Goal: Task Accomplishment & Management: Complete application form

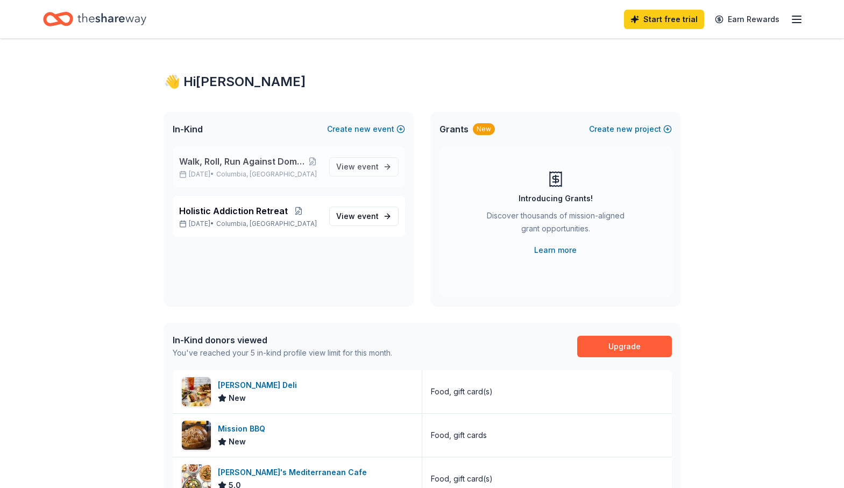
click at [204, 161] on span "Walk, Roll, Run Against Domestic Violence" at bounding box center [242, 161] width 126 height 13
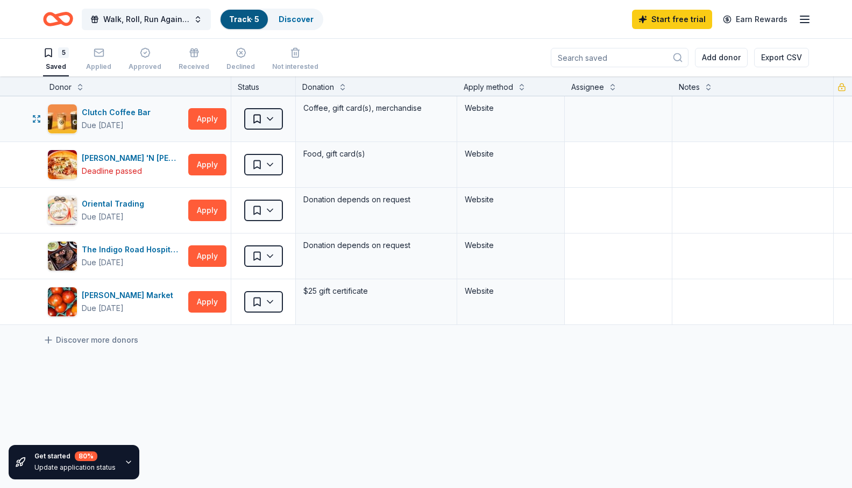
click at [273, 116] on html "Walk, Roll, Run Against Domestic Violence Track · 5 Discover Start free trial E…" at bounding box center [426, 244] width 852 height 488
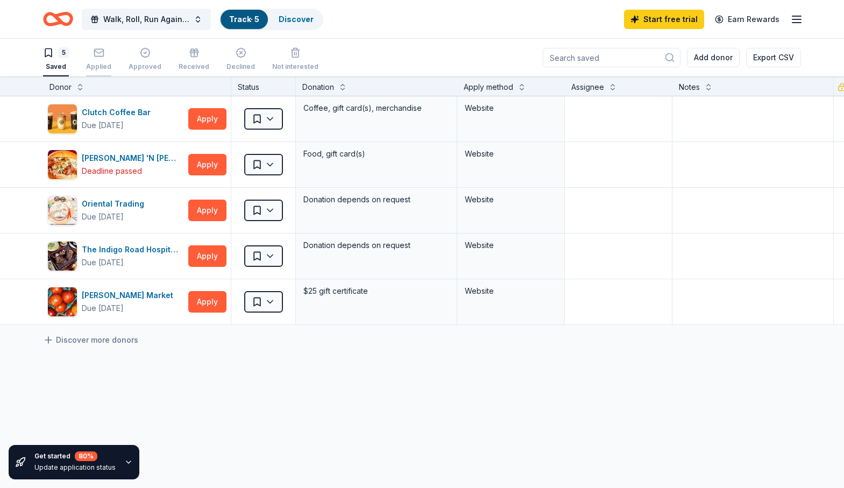
click at [98, 52] on icon "button" at bounding box center [99, 52] width 11 height 11
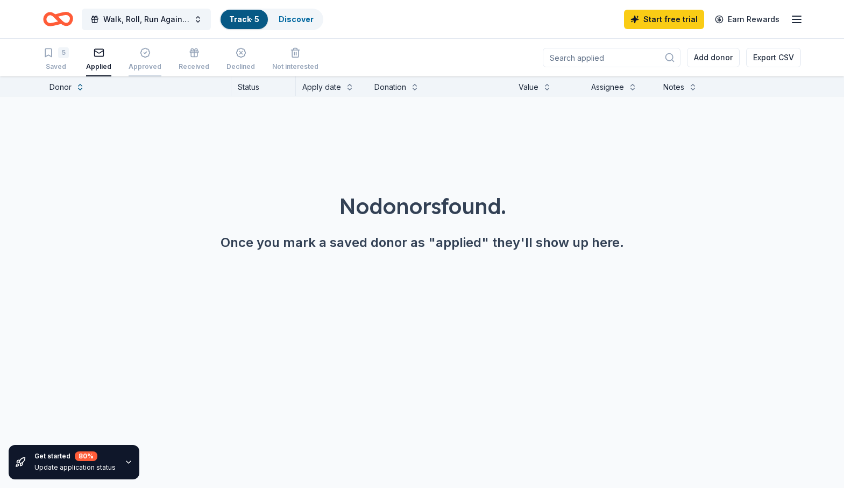
click at [152, 58] on div "Approved" at bounding box center [145, 59] width 33 height 24
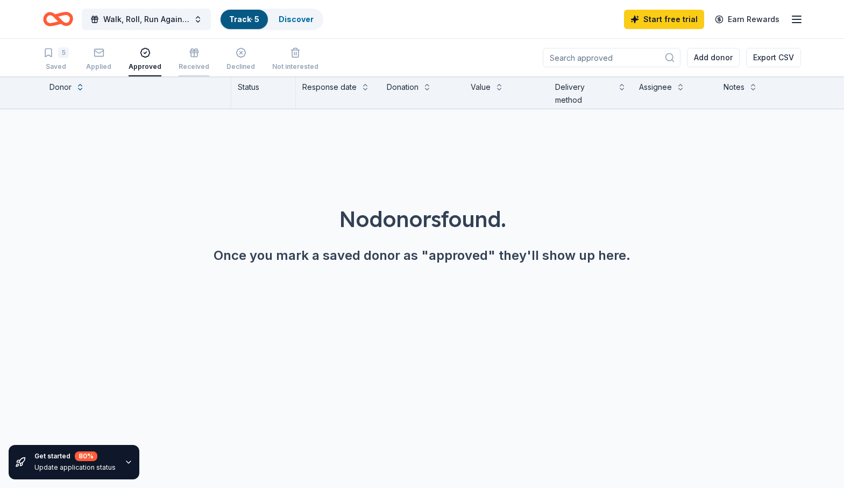
click at [195, 56] on div "button" at bounding box center [194, 52] width 31 height 11
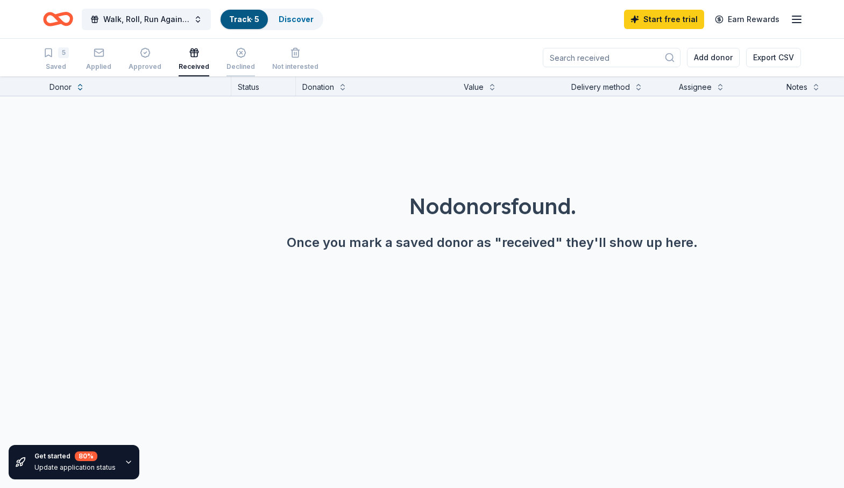
click at [243, 57] on div "button" at bounding box center [241, 52] width 29 height 11
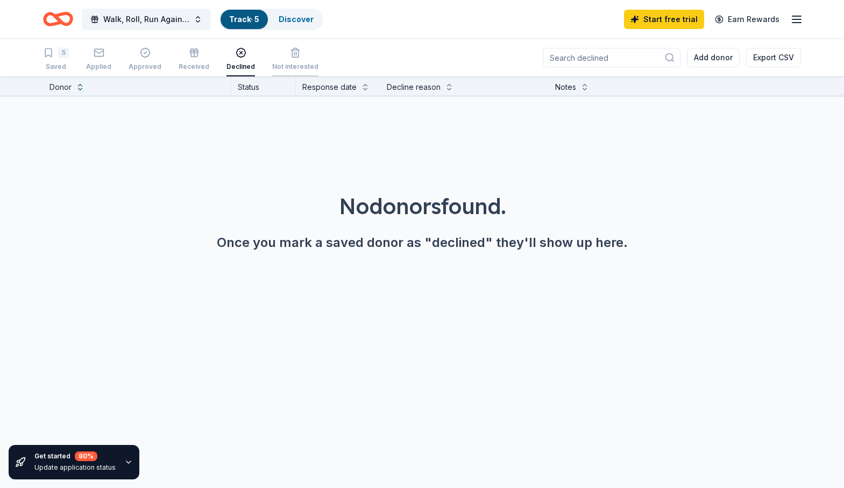
click at [288, 60] on div "Not interested" at bounding box center [295, 59] width 46 height 24
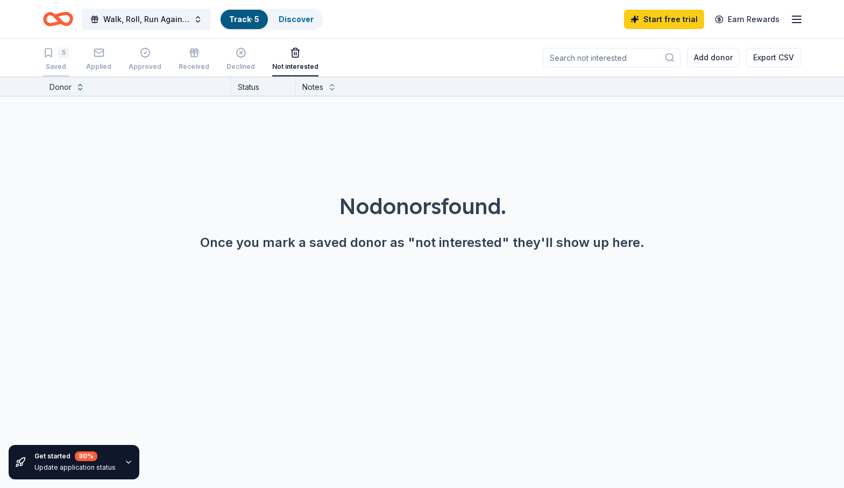
click at [60, 63] on div "Saved" at bounding box center [56, 66] width 26 height 9
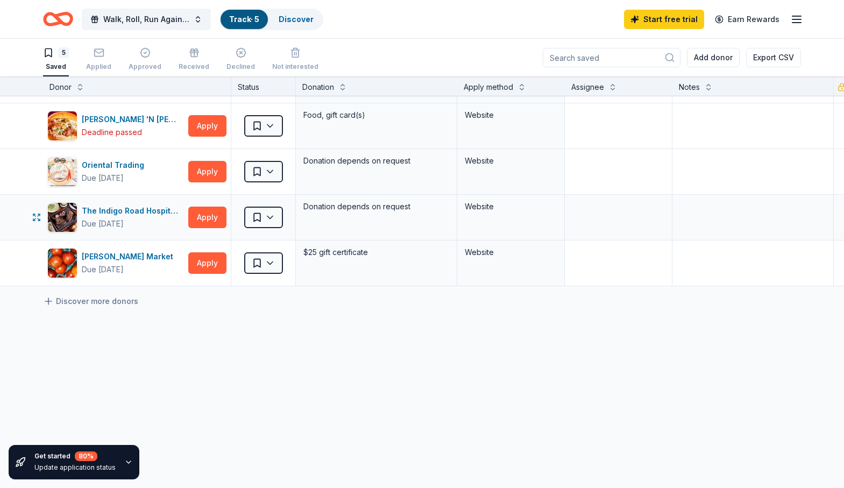
scroll to position [44, 0]
click at [195, 19] on button "Walk, Roll, Run Against Domestic Violence" at bounding box center [146, 20] width 129 height 22
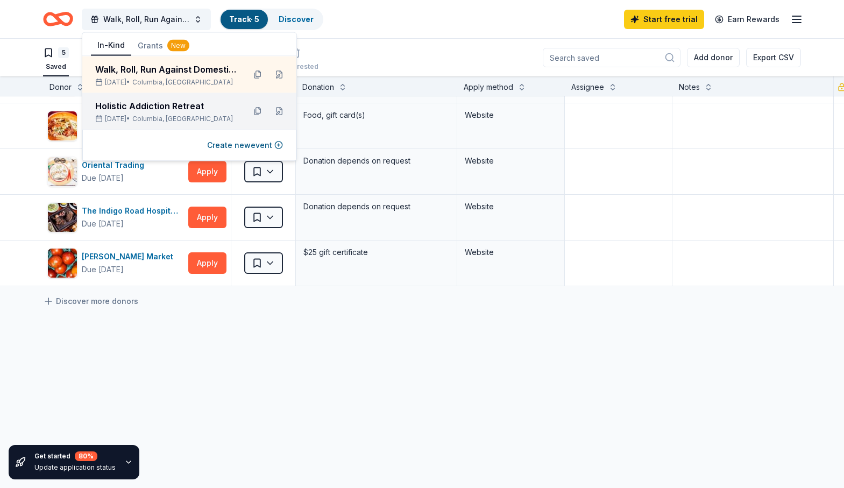
click at [156, 107] on div "Holistic Addiction Retreat" at bounding box center [165, 106] width 141 height 13
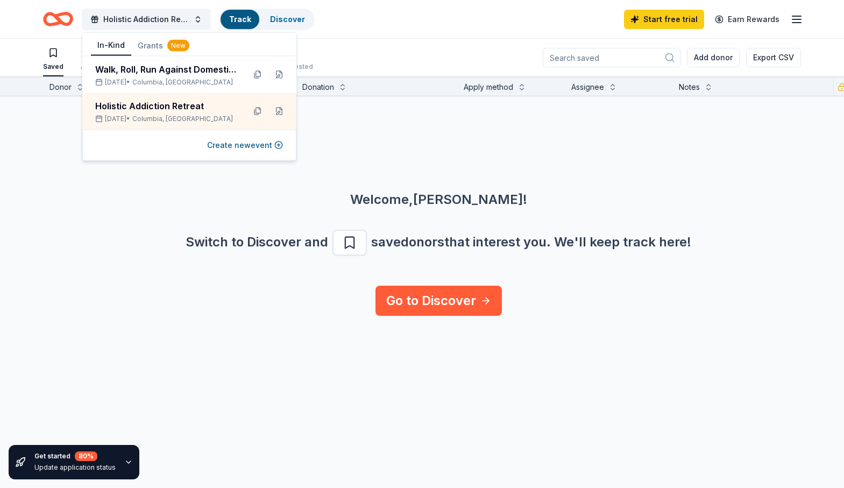
click at [126, 235] on div "Switch to Discover and save donors that interest you. We ' ll keep track here!" at bounding box center [439, 243] width 793 height 26
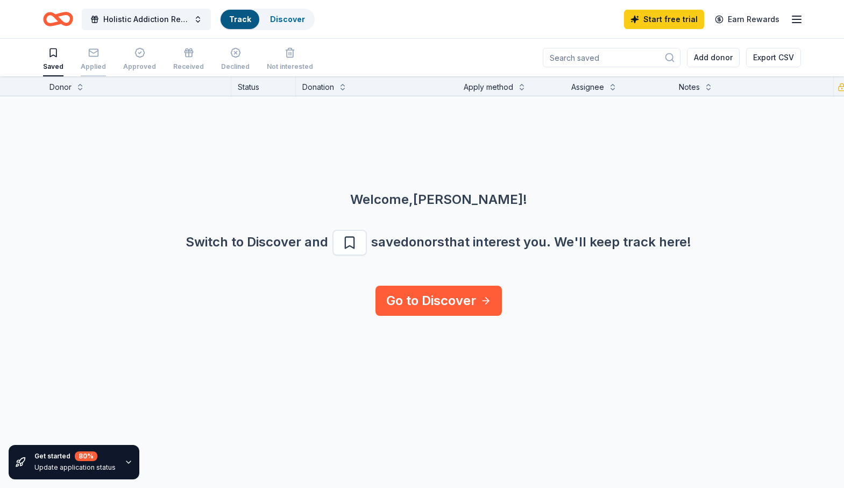
click at [96, 55] on rect "button" at bounding box center [93, 52] width 9 height 7
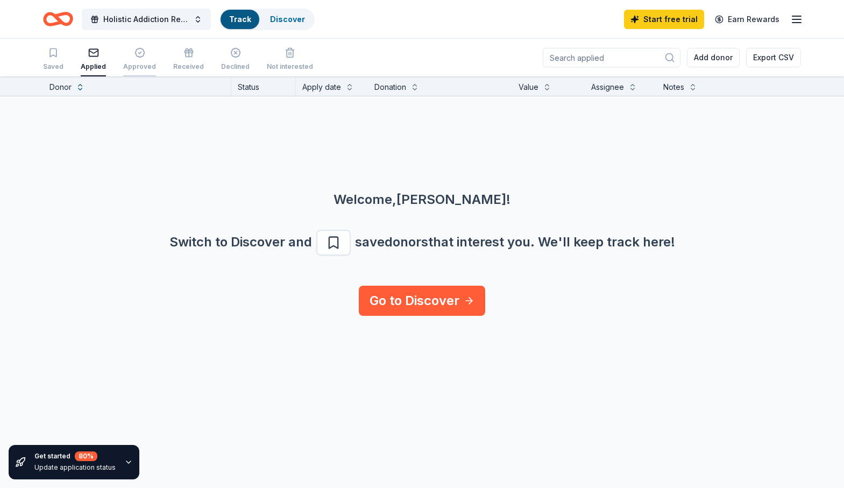
click at [125, 59] on div "Approved" at bounding box center [139, 59] width 33 height 24
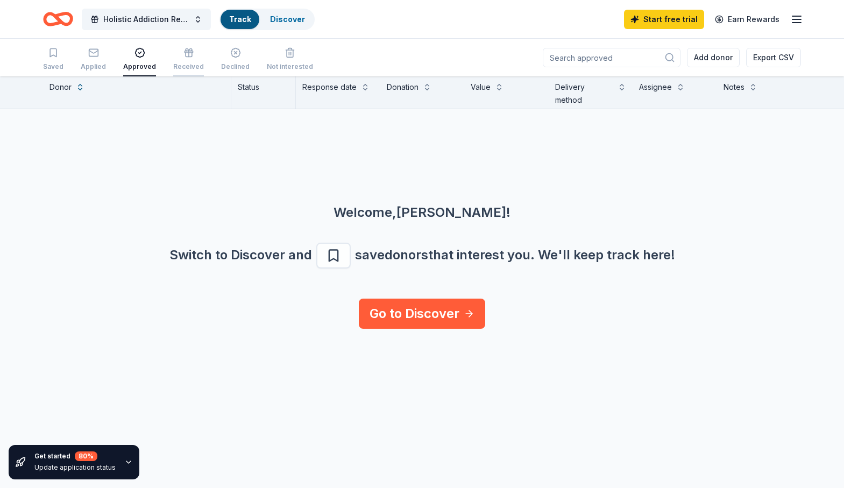
click at [179, 64] on div "Received" at bounding box center [188, 66] width 31 height 9
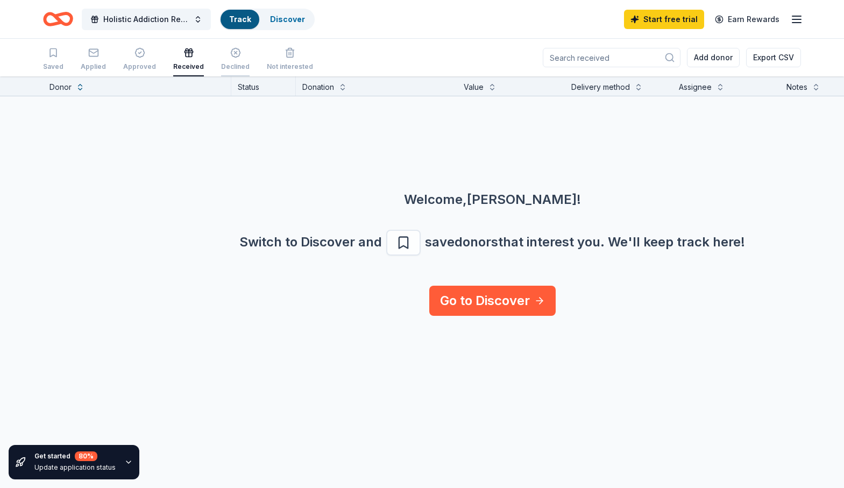
click at [229, 66] on div "Declined" at bounding box center [235, 66] width 29 height 9
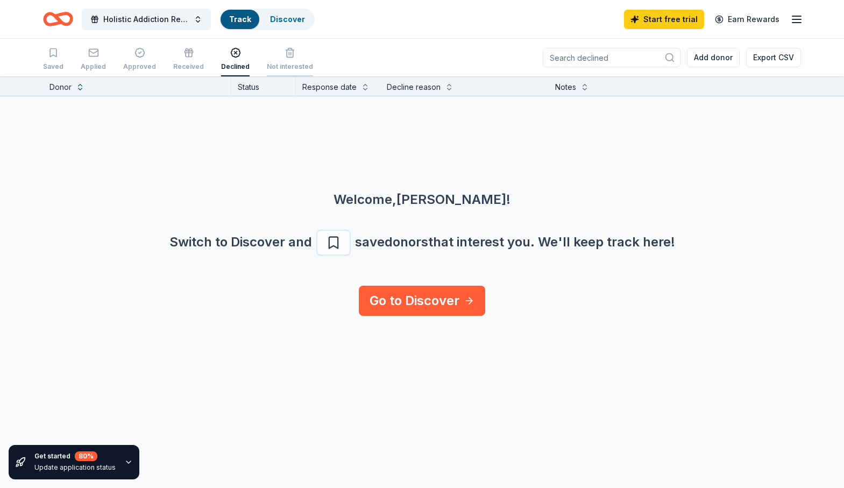
click at [291, 63] on div "Not interested" at bounding box center [290, 66] width 46 height 9
click at [53, 55] on icon "button" at bounding box center [53, 52] width 11 height 11
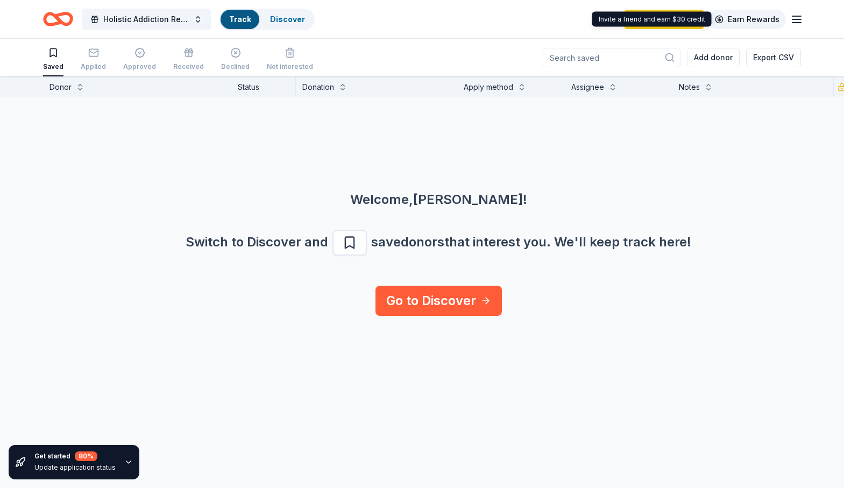
click at [755, 22] on link "Earn Rewards" at bounding box center [747, 19] width 77 height 19
click at [800, 23] on line "button" at bounding box center [797, 23] width 9 height 0
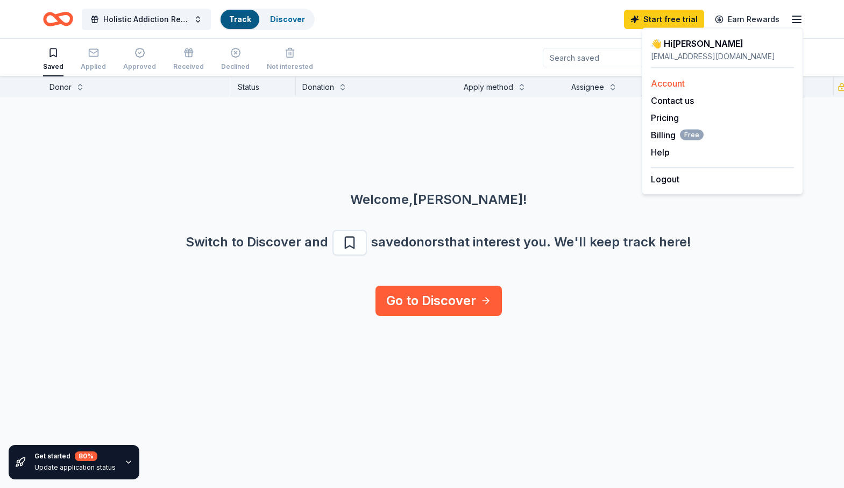
click at [683, 81] on link "Account" at bounding box center [668, 83] width 34 height 11
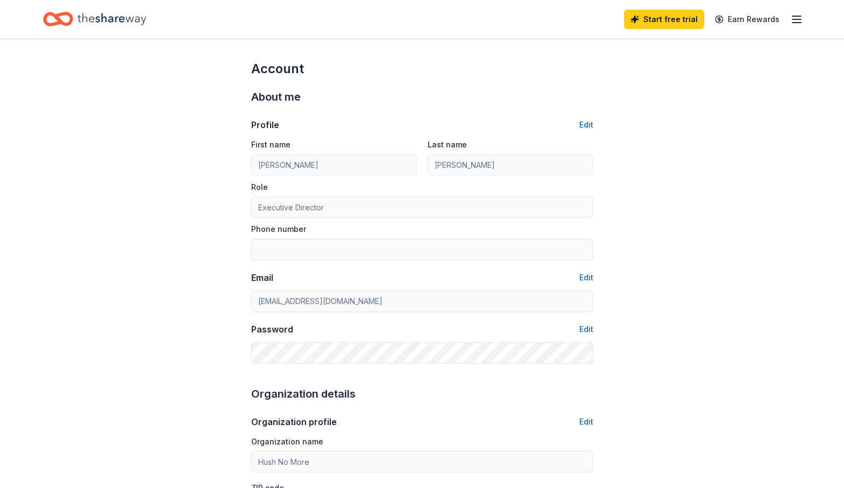
click at [797, 12] on div "Start free trial Earn Rewards" at bounding box center [713, 18] width 179 height 25
click at [797, 20] on icon "button" at bounding box center [796, 19] width 13 height 13
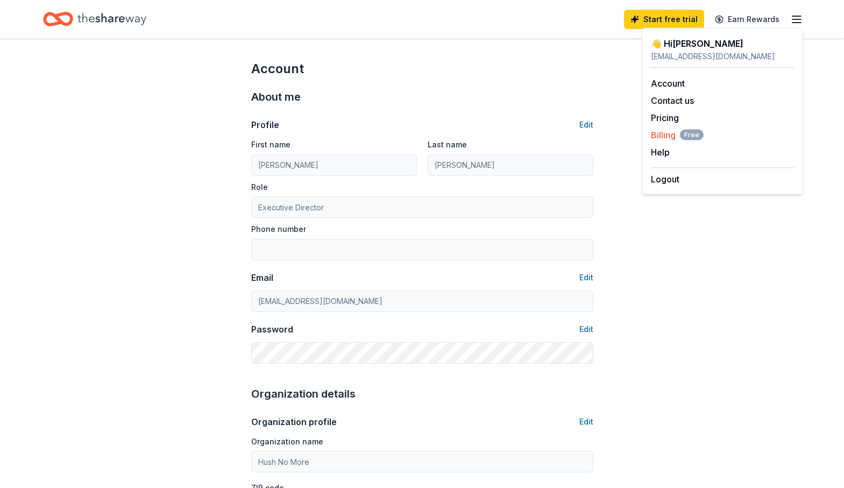
click at [685, 134] on span "Free" at bounding box center [692, 135] width 24 height 11
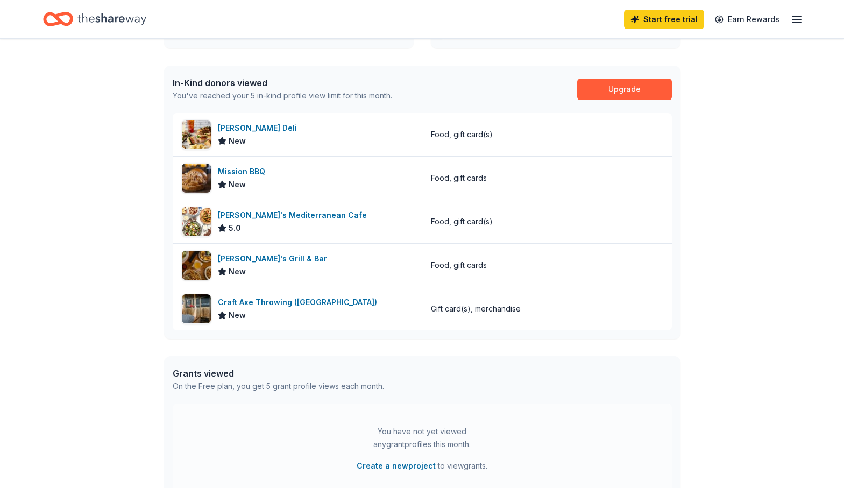
scroll to position [256, 0]
click at [245, 171] on div "Mission BBQ" at bounding box center [244, 172] width 52 height 13
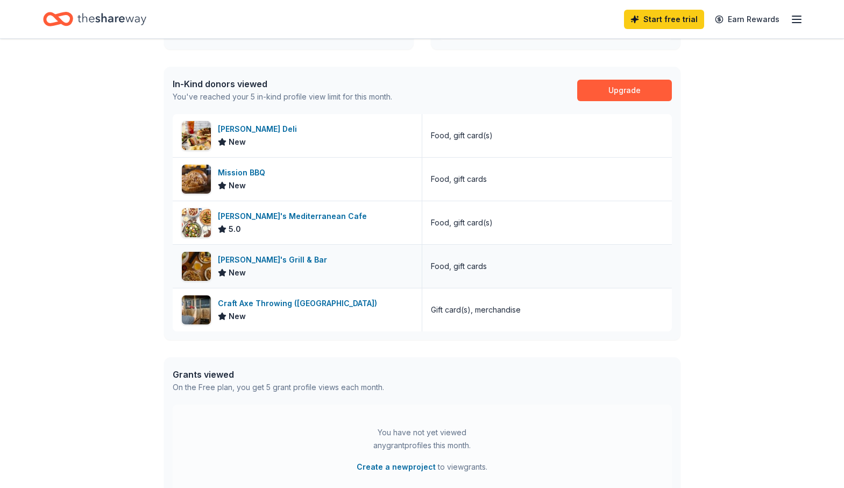
click at [270, 261] on div "[PERSON_NAME]'s Grill & Bar" at bounding box center [275, 259] width 114 height 13
click at [264, 131] on div "McAlister's Deli" at bounding box center [259, 129] width 83 height 13
click at [260, 303] on div "Craft Axe Throwing (Lexington)" at bounding box center [300, 303] width 164 height 13
click at [111, 15] on icon "Home" at bounding box center [111, 19] width 69 height 22
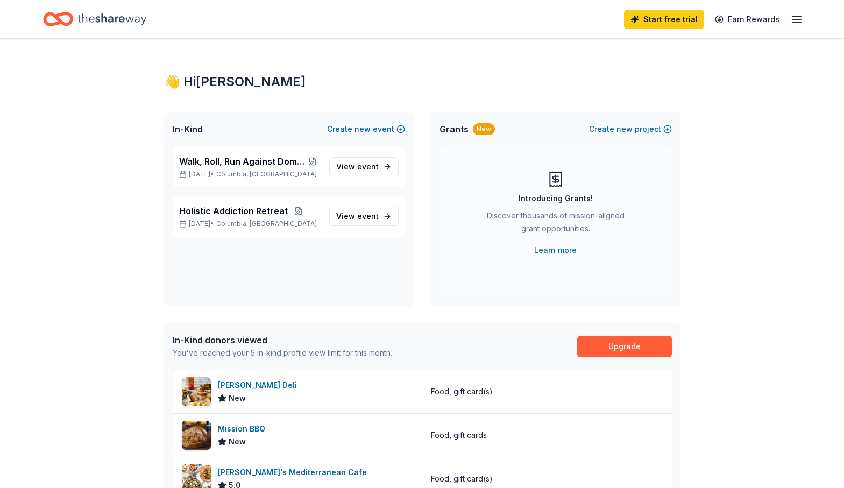
click at [111, 15] on icon "Home" at bounding box center [111, 19] width 69 height 22
click at [46, 19] on icon "Home" at bounding box center [53, 18] width 17 height 11
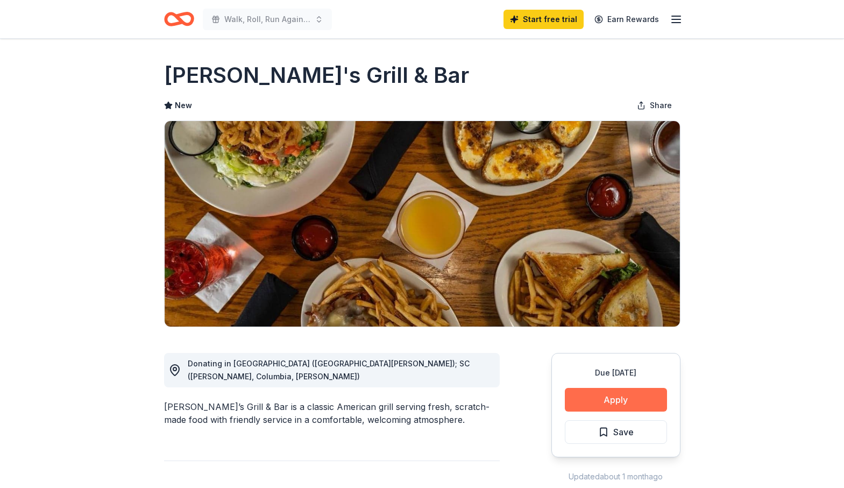
click at [626, 399] on button "Apply" at bounding box center [616, 400] width 102 height 24
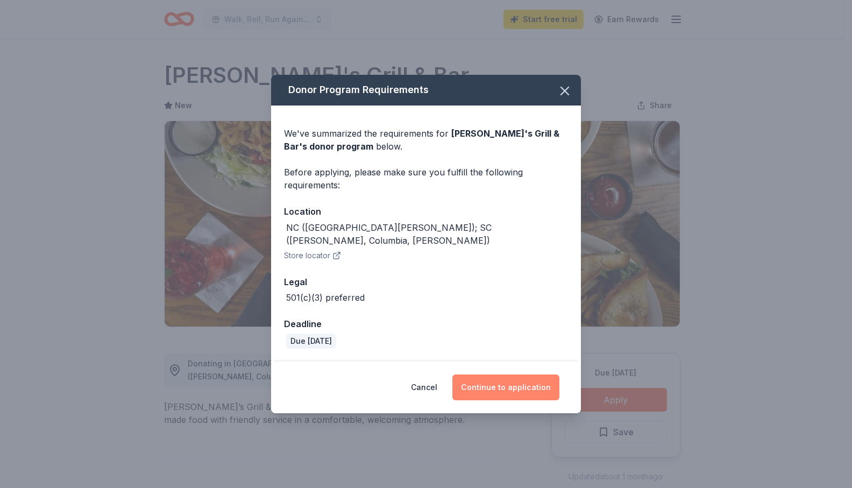
click at [514, 379] on button "Continue to application" at bounding box center [505, 387] width 107 height 26
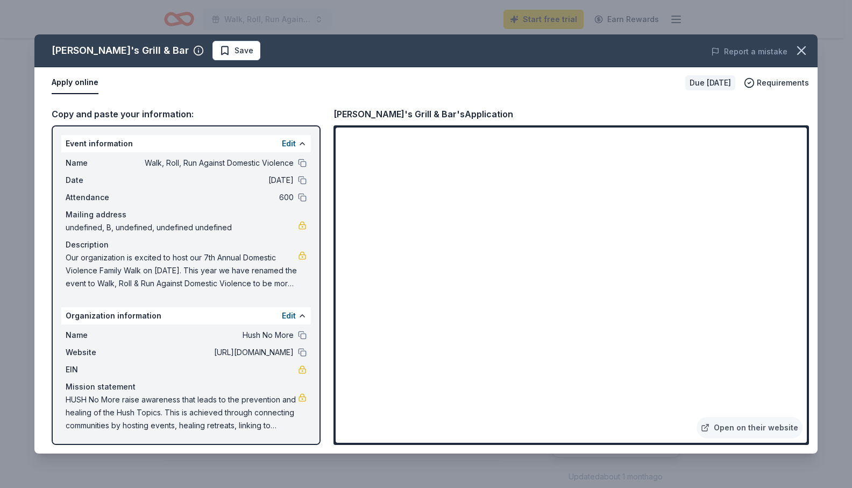
click at [235, 284] on span "Our organization is excited to host our 7th Annual Domestic Violence Family Wal…" at bounding box center [182, 270] width 232 height 39
click at [238, 261] on span "Our organization is excited to host our 7th Annual Domestic Violence Family Wal…" at bounding box center [182, 270] width 232 height 39
click at [185, 265] on span "Our organization is excited to host our 7th Annual Domestic Violence Family Wal…" at bounding box center [182, 270] width 232 height 39
drag, startPoint x: 63, startPoint y: 258, endPoint x: 261, endPoint y: 271, distance: 198.9
click at [261, 271] on div "Name Walk, Roll, Run Against Domestic Violence Date 10/18/25 Attendance 600 Mai…" at bounding box center [186, 223] width 250 height 142
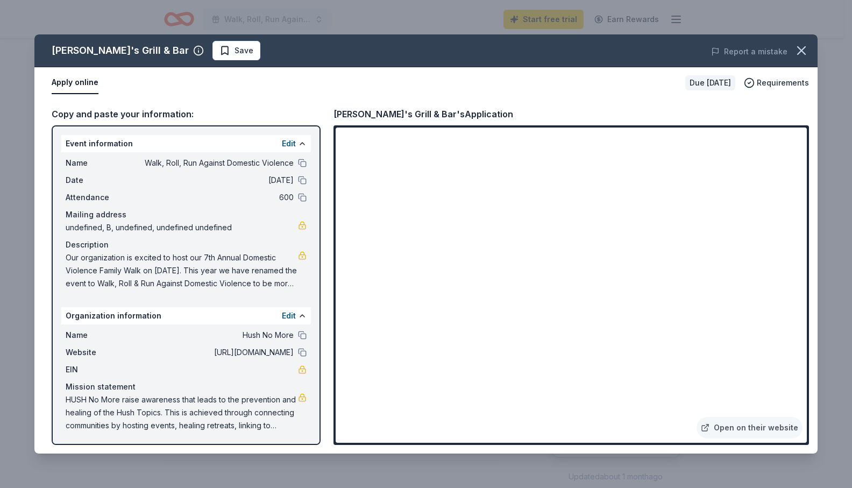
click at [261, 271] on span "Our organization is excited to host our 7th Annual Domestic Violence Family Wal…" at bounding box center [182, 270] width 232 height 39
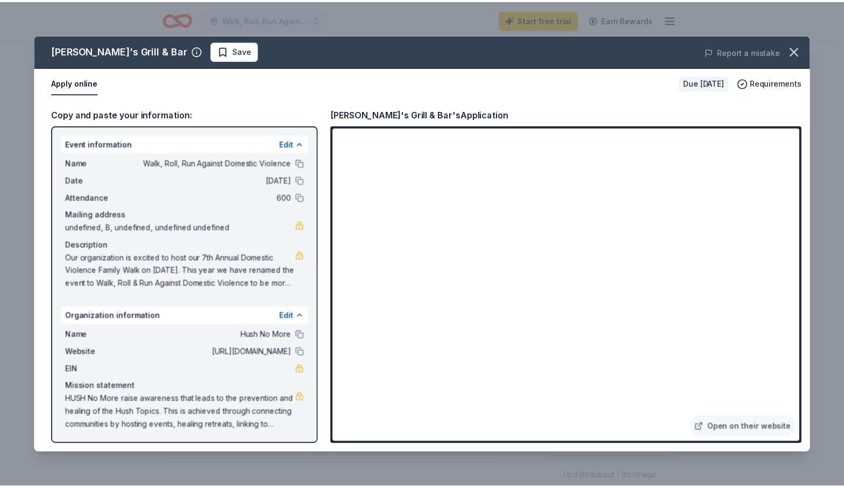
scroll to position [1, 0]
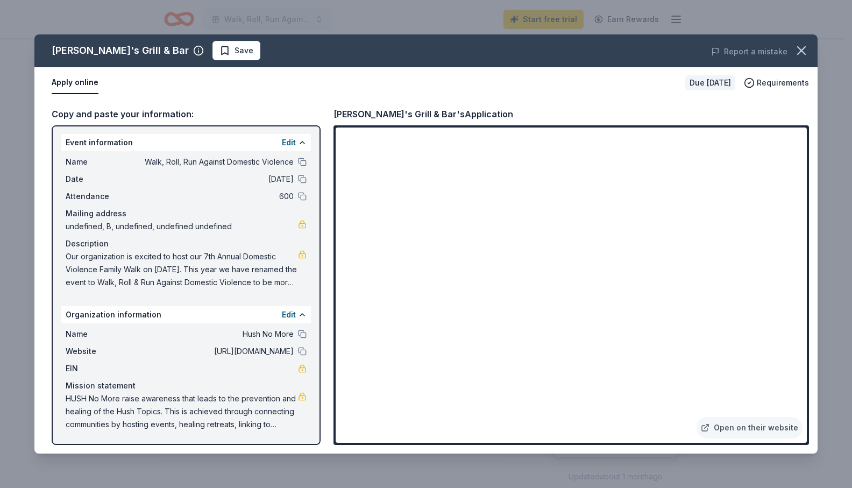
click at [225, 286] on span "Our organization is excited to host our 7th Annual Domestic Violence Family Wal…" at bounding box center [182, 269] width 232 height 39
click at [246, 281] on span "Our organization is excited to host our 7th Annual Domestic Violence Family Wal…" at bounding box center [182, 269] width 232 height 39
click at [298, 256] on link at bounding box center [302, 254] width 9 height 9
click at [802, 48] on icon "button" at bounding box center [801, 50] width 15 height 15
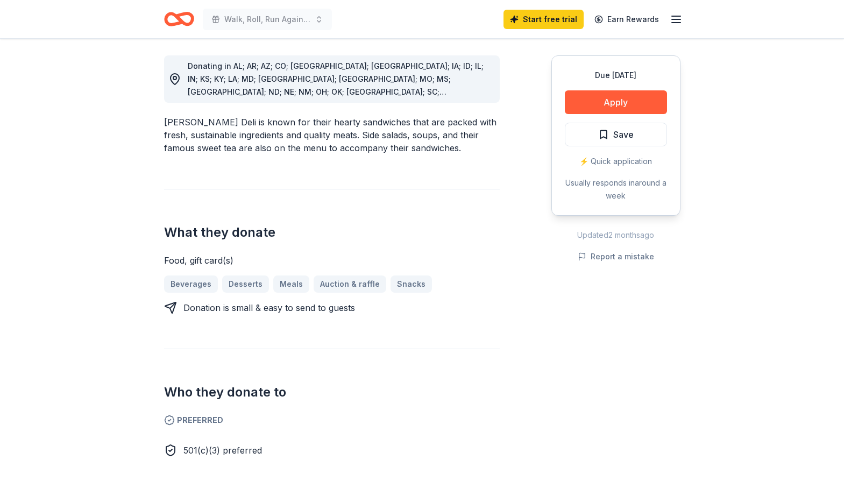
scroll to position [296, 0]
click at [607, 109] on button "Apply" at bounding box center [616, 103] width 102 height 24
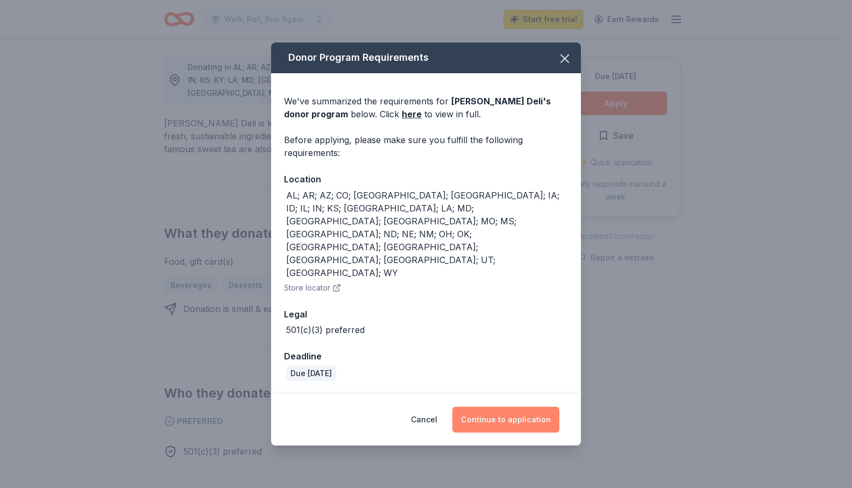
click at [534, 407] on button "Continue to application" at bounding box center [505, 420] width 107 height 26
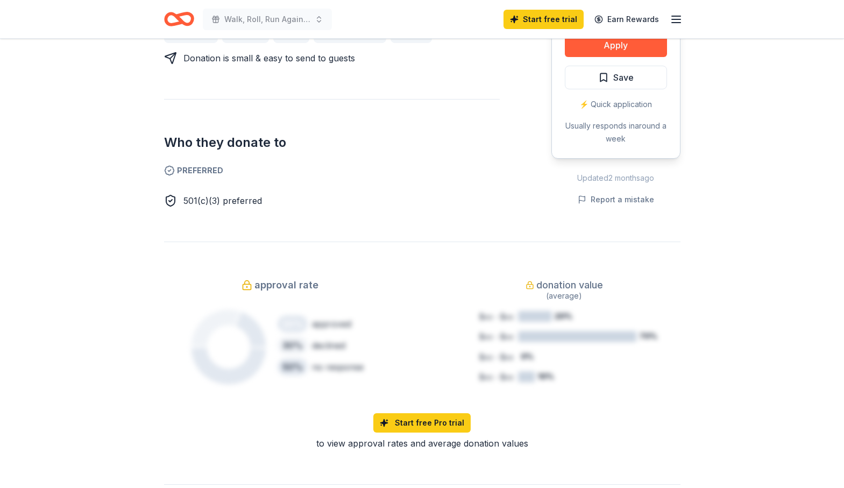
scroll to position [606, 0]
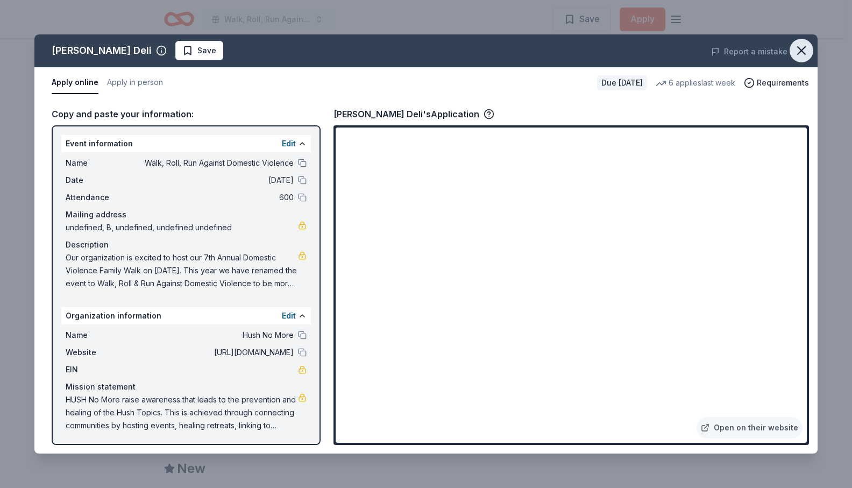
click at [802, 53] on icon "button" at bounding box center [801, 50] width 15 height 15
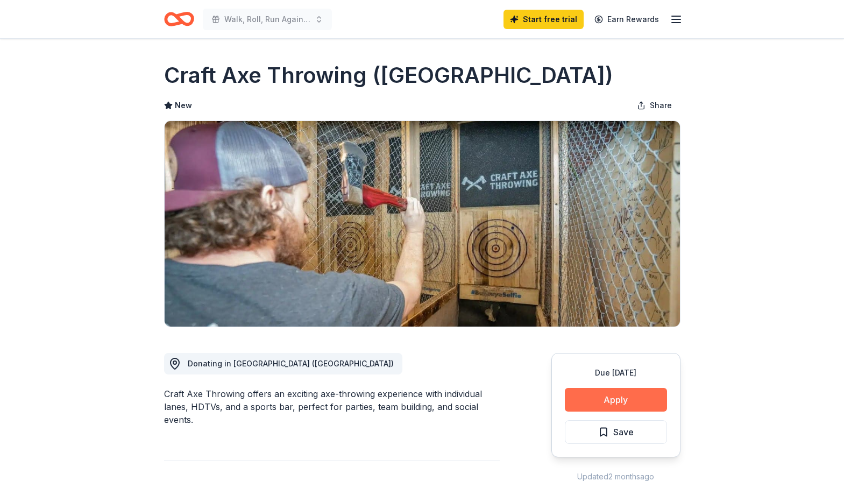
click at [610, 401] on button "Apply" at bounding box center [616, 400] width 102 height 24
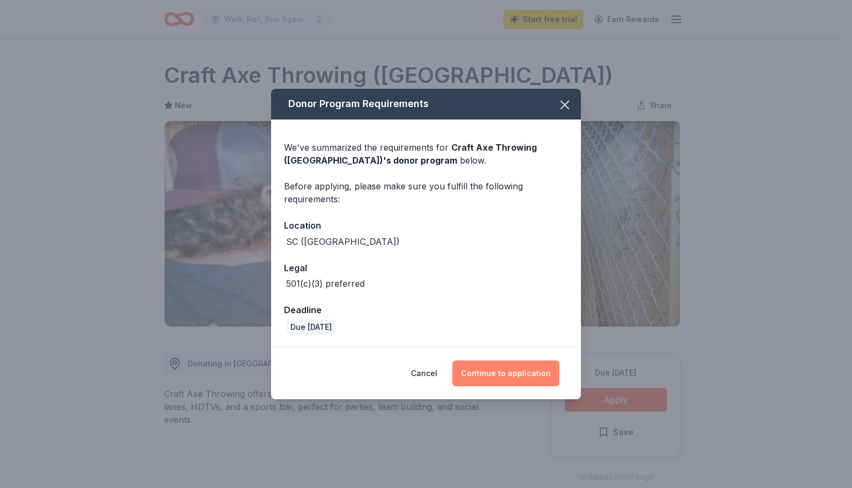
click at [505, 374] on button "Continue to application" at bounding box center [505, 373] width 107 height 26
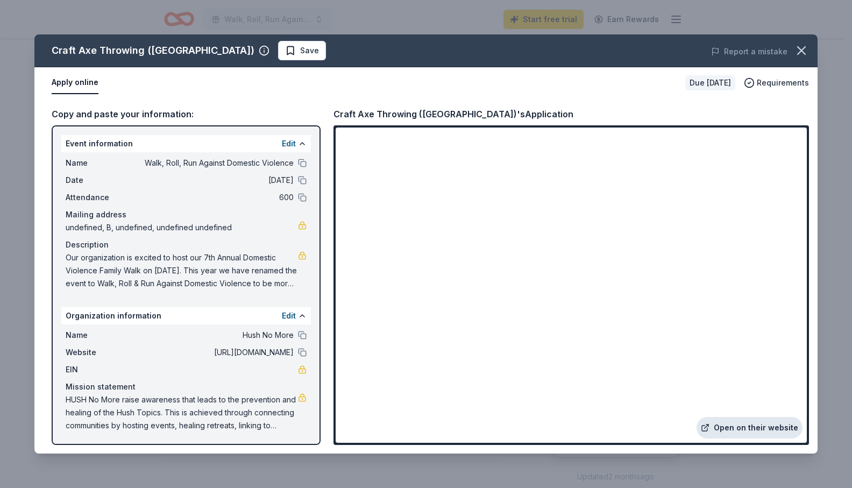
click at [768, 433] on link "Open on their website" at bounding box center [750, 428] width 106 height 22
